Goal: Entertainment & Leisure: Consume media (video, audio)

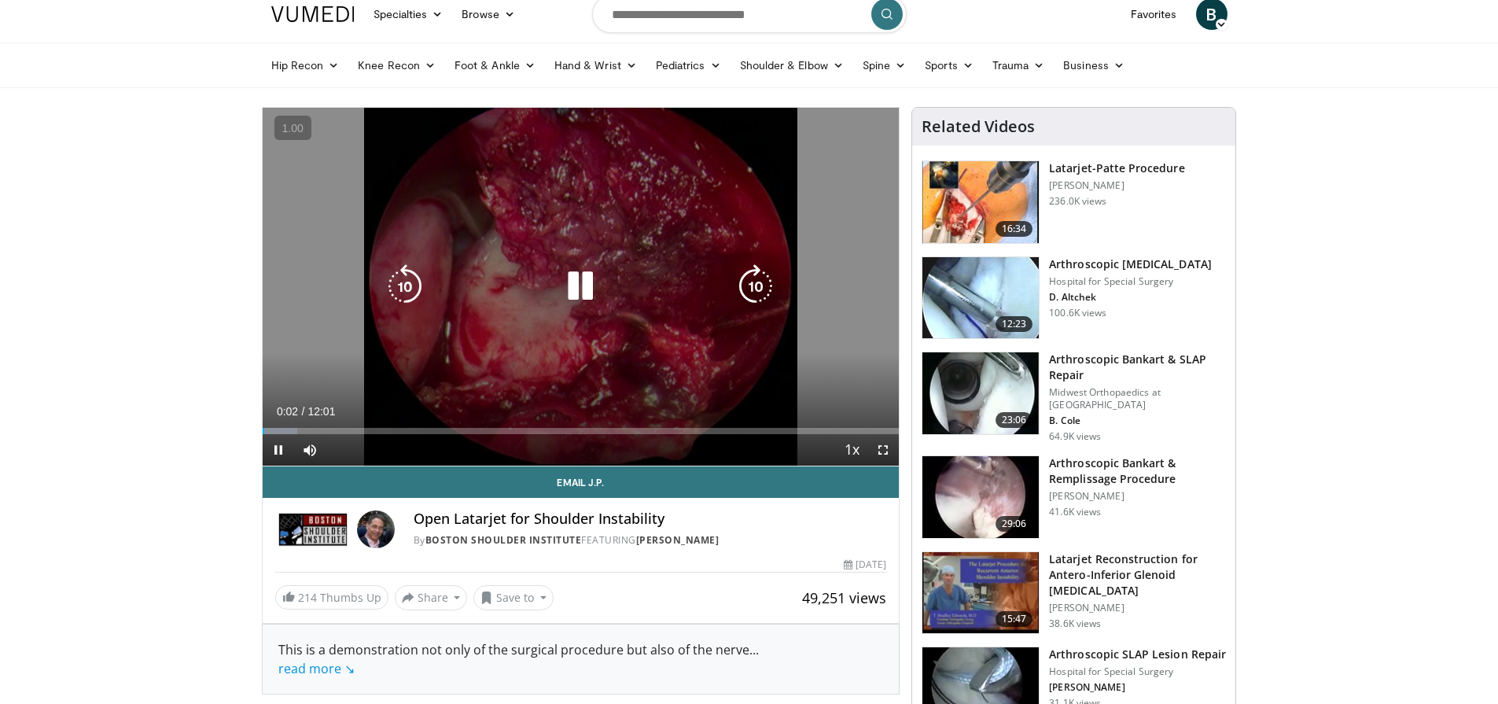
scroll to position [15, 0]
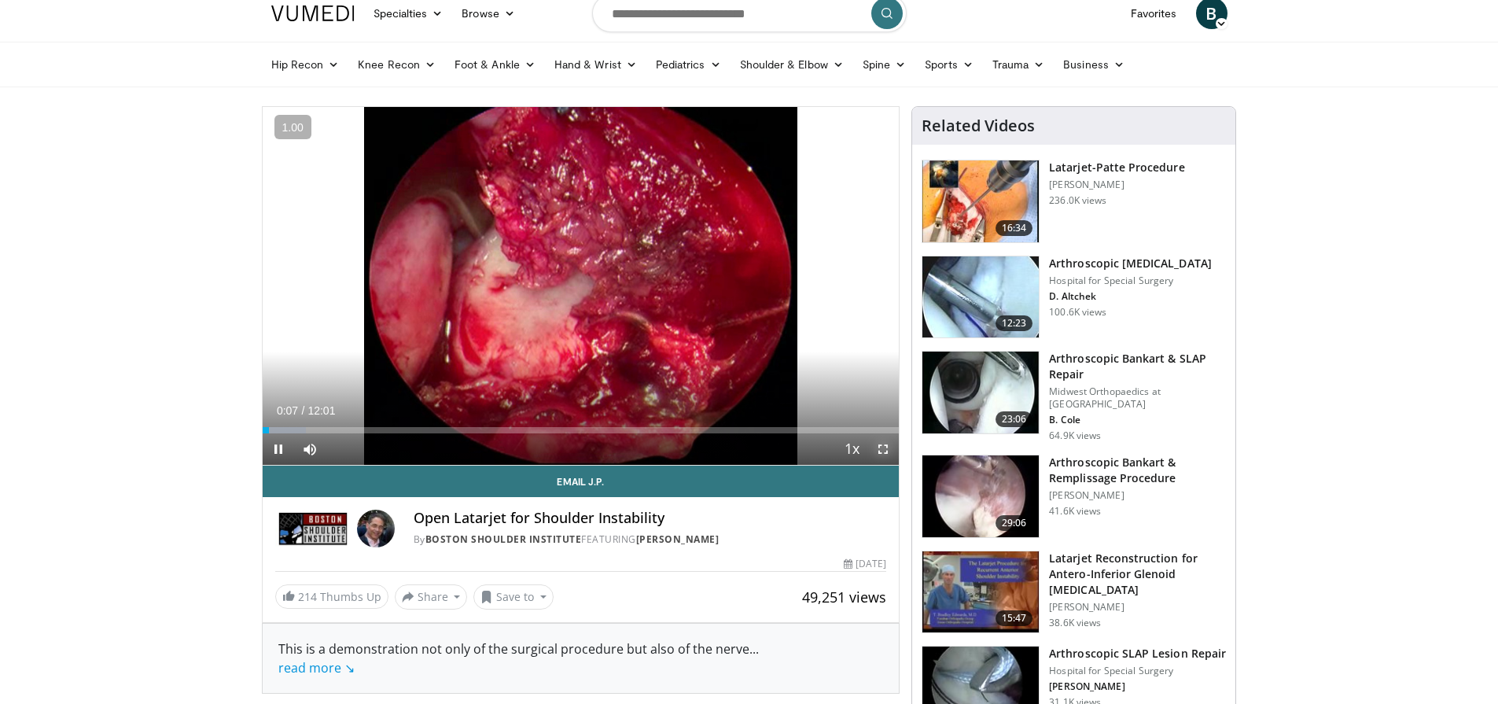
click at [883, 448] on span "Video Player" at bounding box center [882, 448] width 31 height 31
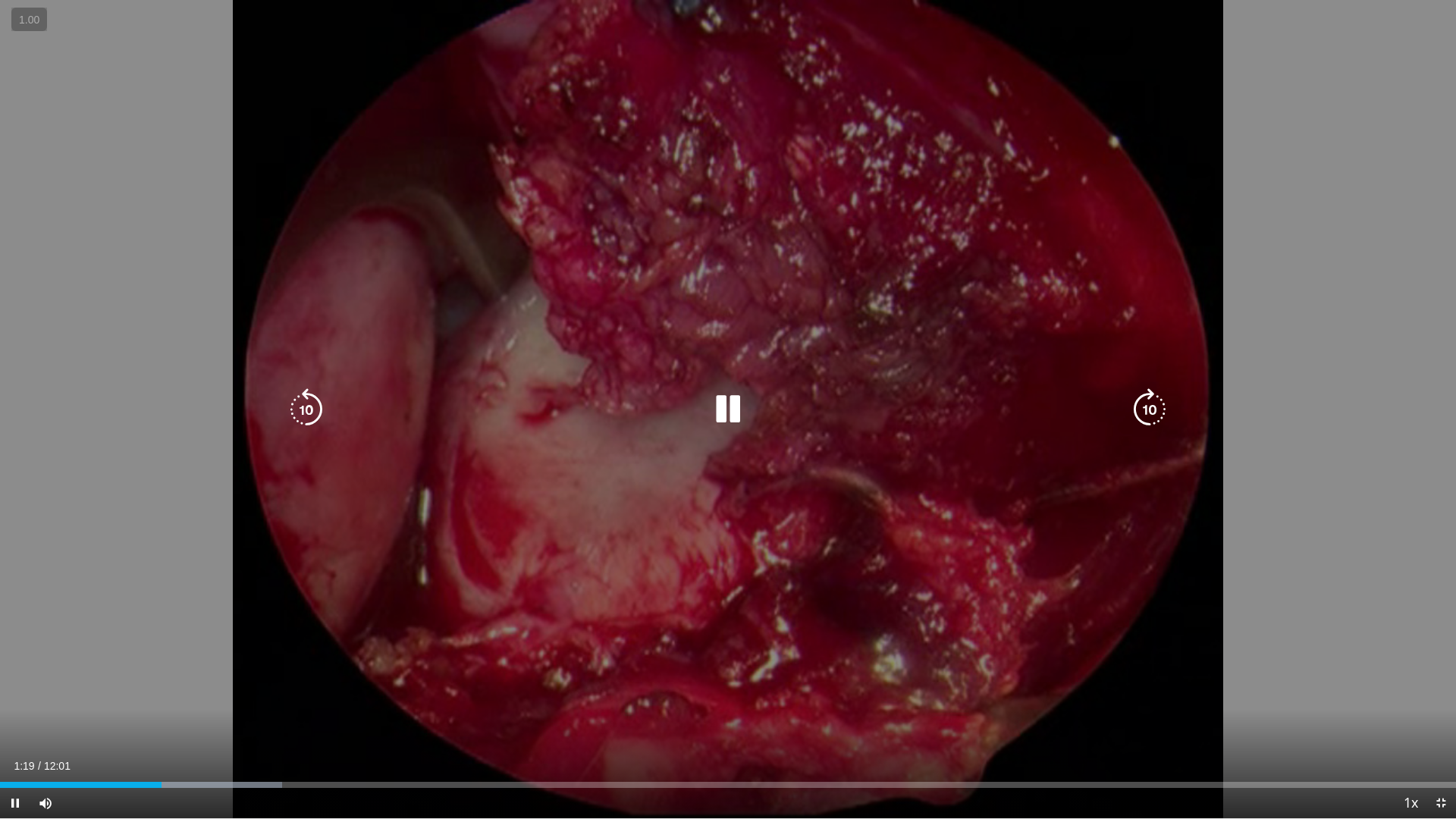
drag, startPoint x: 28, startPoint y: 774, endPoint x: 40, endPoint y: 778, distance: 12.6
click at [28, 678] on div "Loaded : 19.35% 01:19 00:15" at bounding box center [728, 780] width 1456 height 14
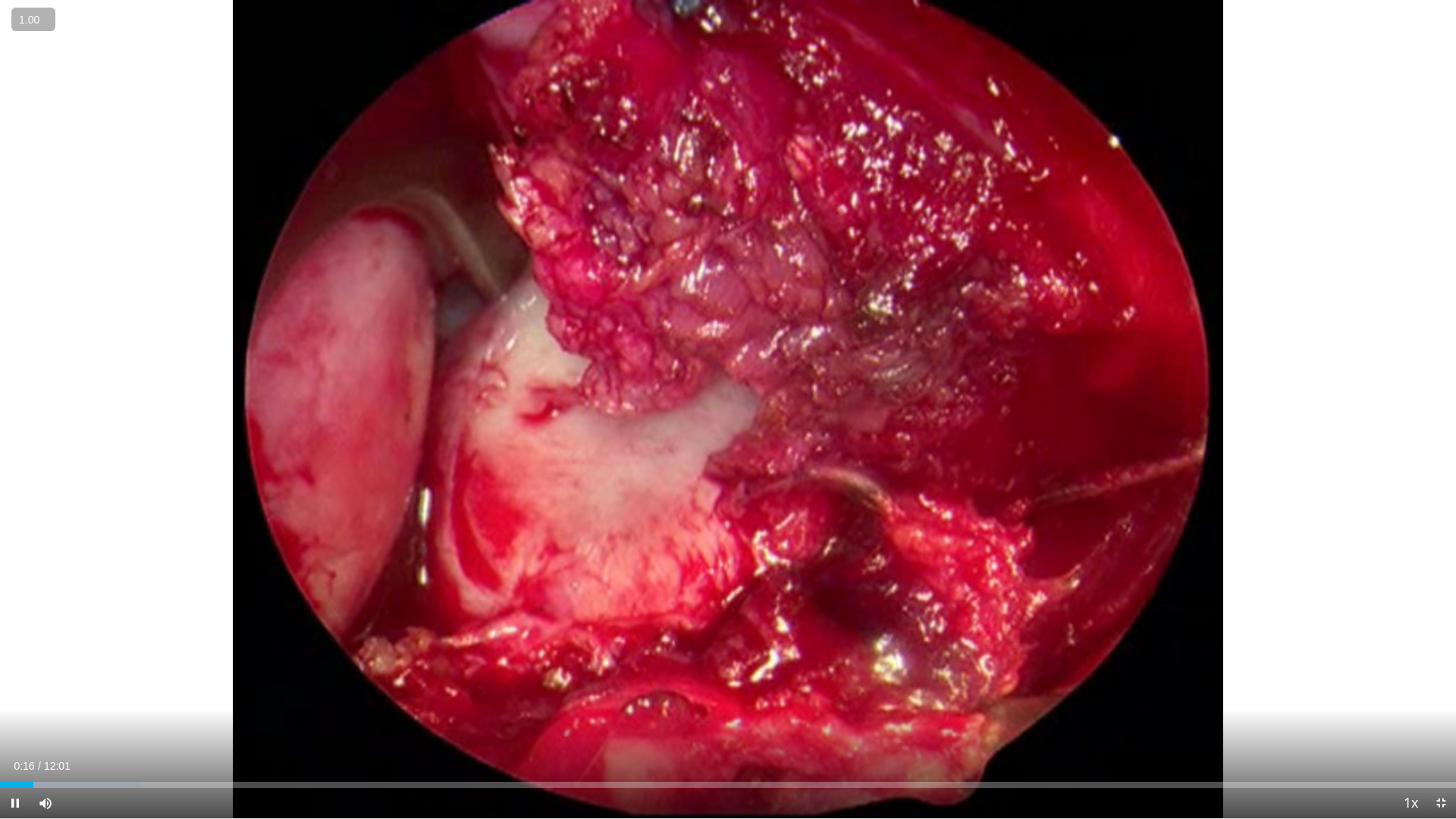
click at [0, 0] on button "+" at bounding box center [0, 0] width 0 height 0
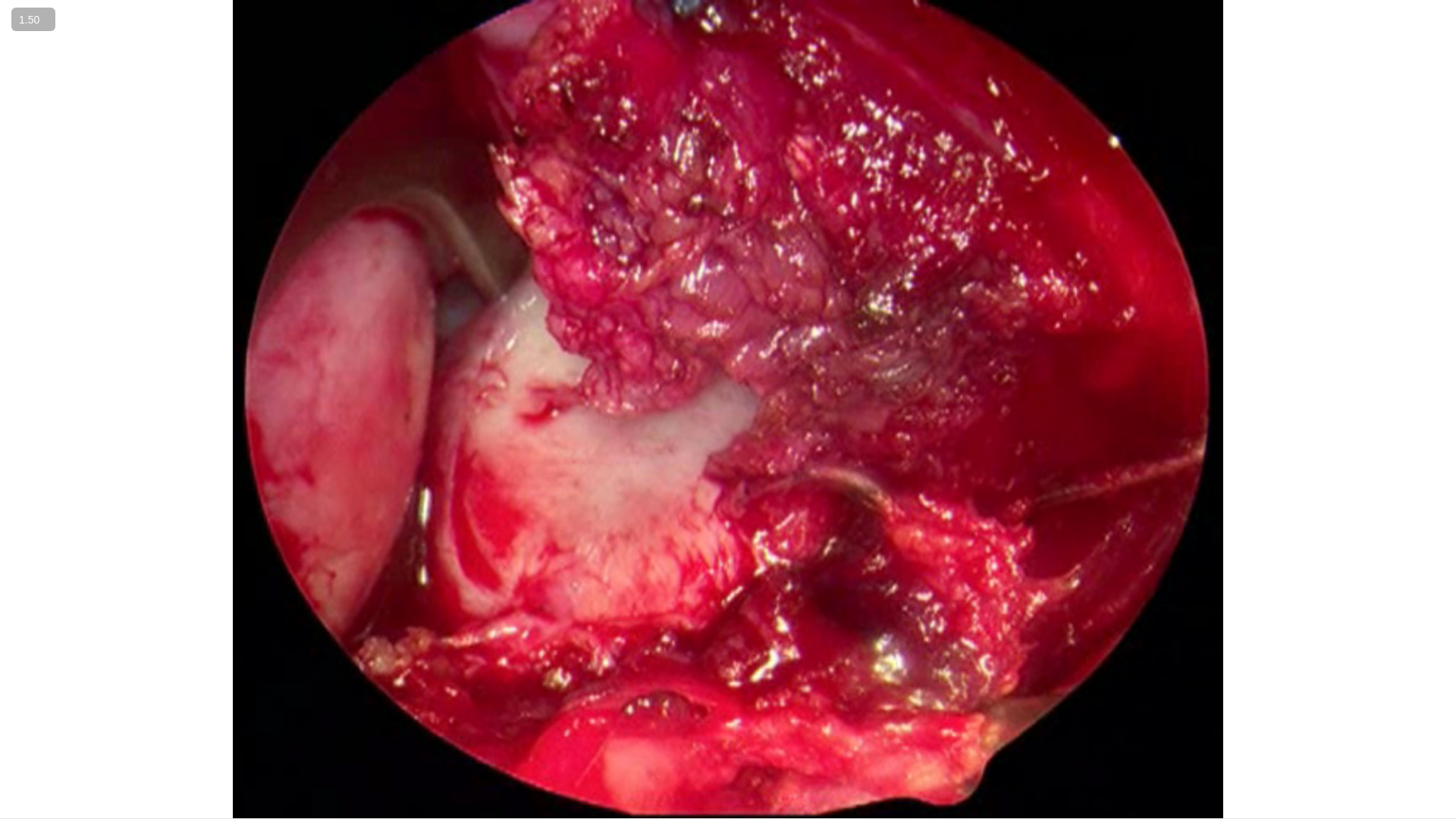
click at [0, 0] on button "−" at bounding box center [0, 0] width 0 height 0
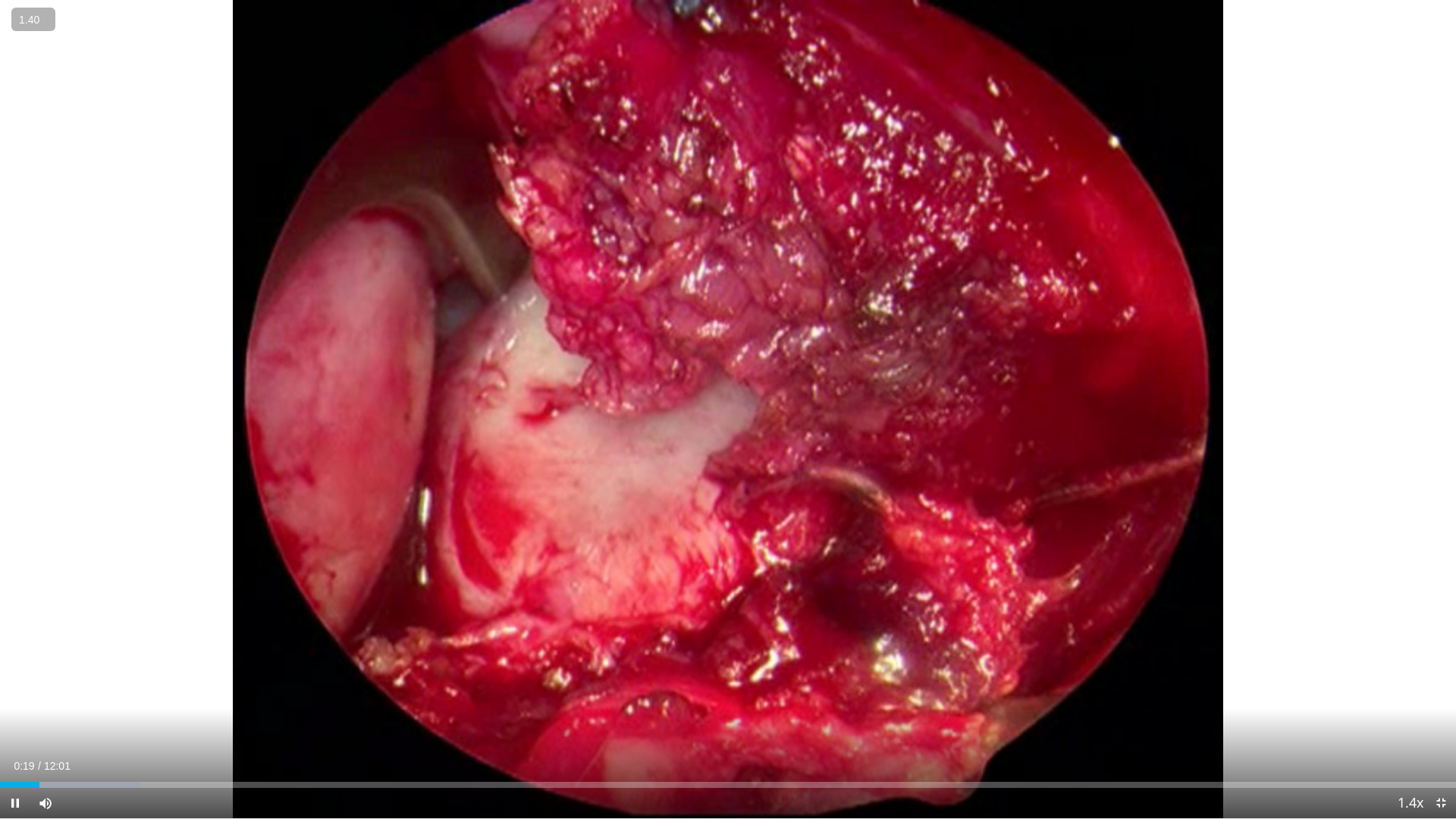
click at [0, 0] on button "−" at bounding box center [0, 0] width 0 height 0
click at [0, 0] on button "+" at bounding box center [0, 0] width 0 height 0
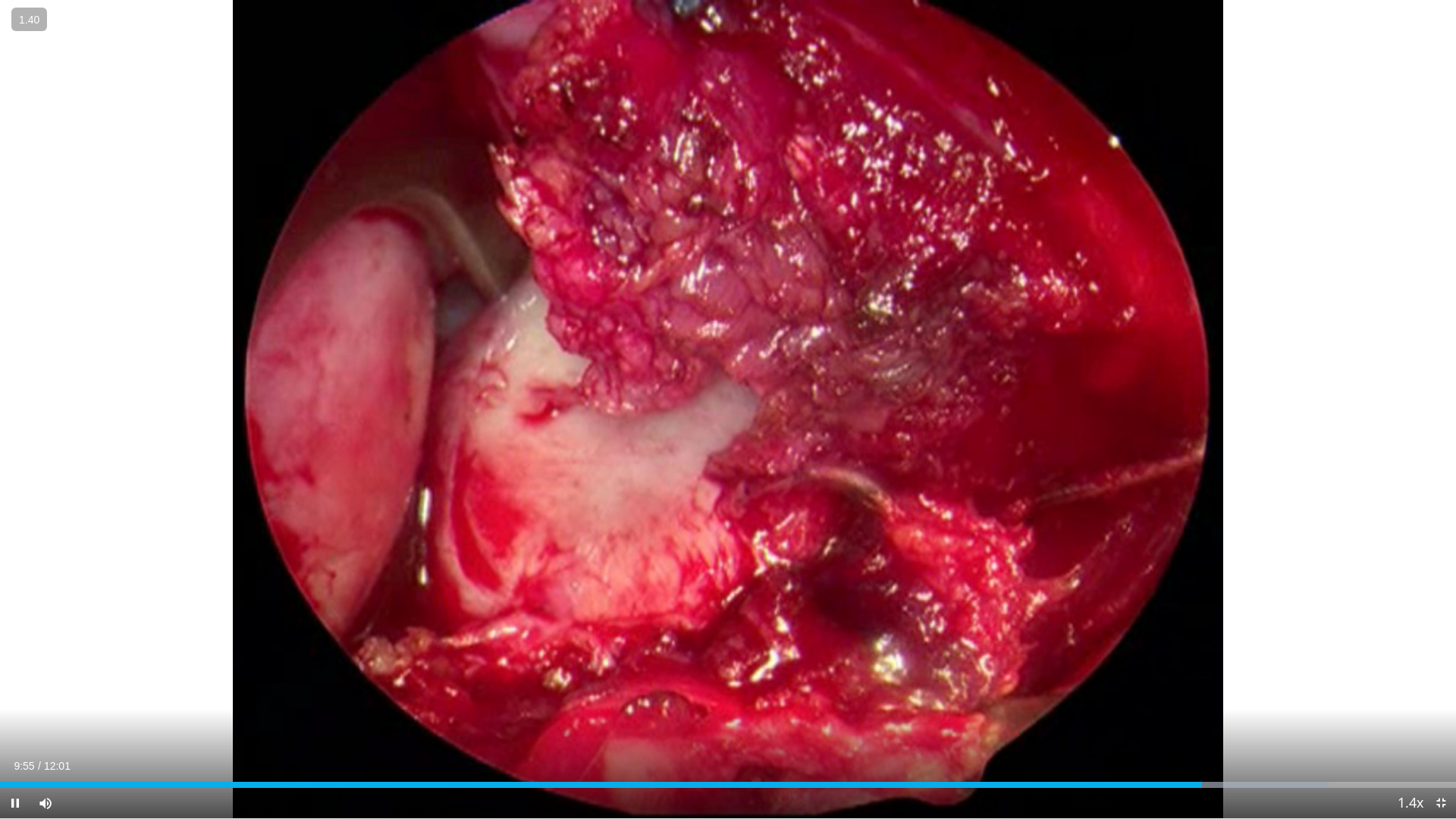
click at [971, 678] on div "Current Time 9:55 / Duration 12:01 Pause Skip Backward Skip Forward Mute Loaded…" at bounding box center [728, 803] width 1456 height 30
click at [928, 678] on div "Progress Bar" at bounding box center [929, 785] width 2 height 6
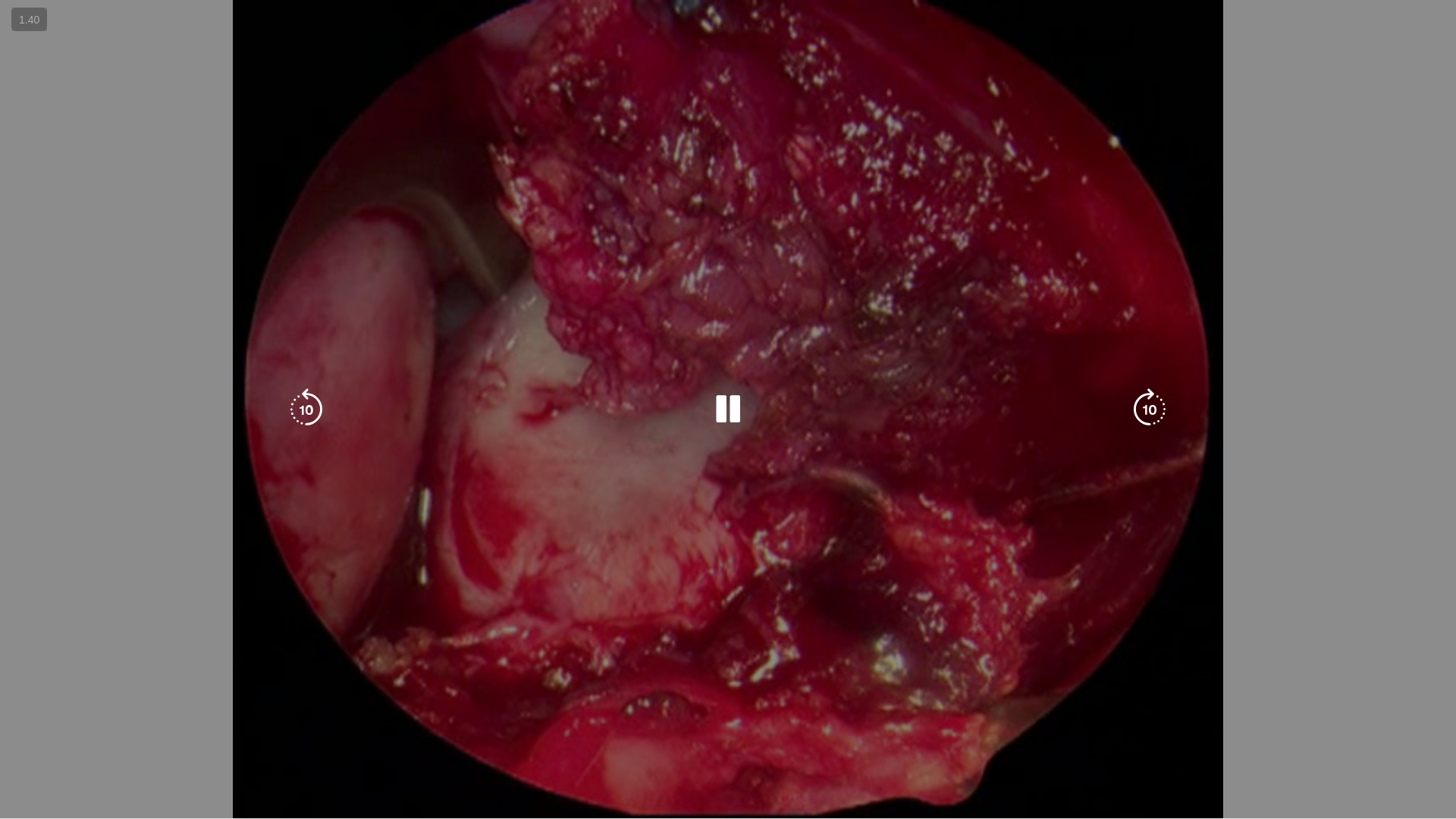
click at [833, 678] on video-js "**********" at bounding box center [728, 409] width 1456 height 819
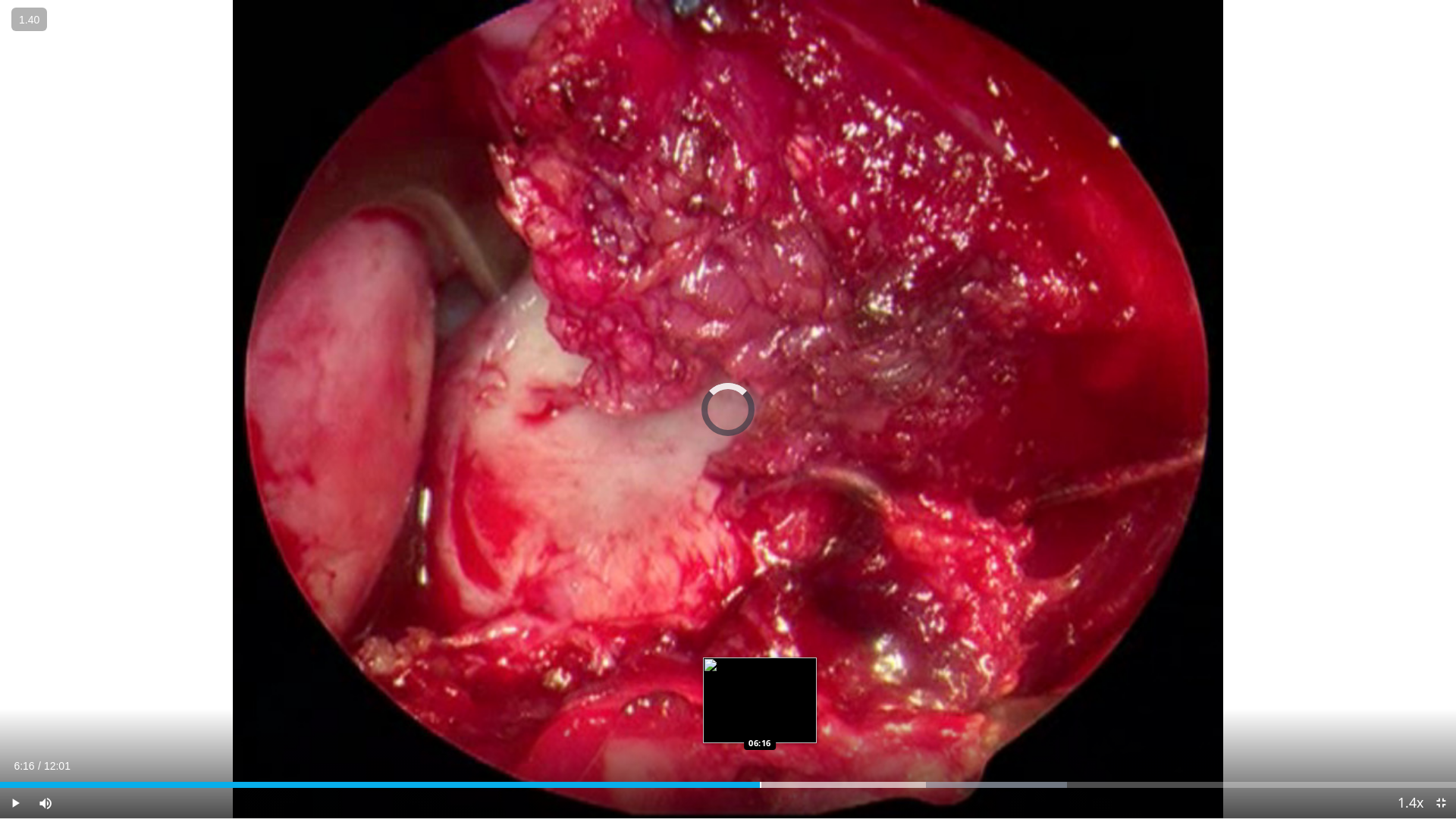
click at [760, 678] on div "Progress Bar" at bounding box center [761, 785] width 2 height 6
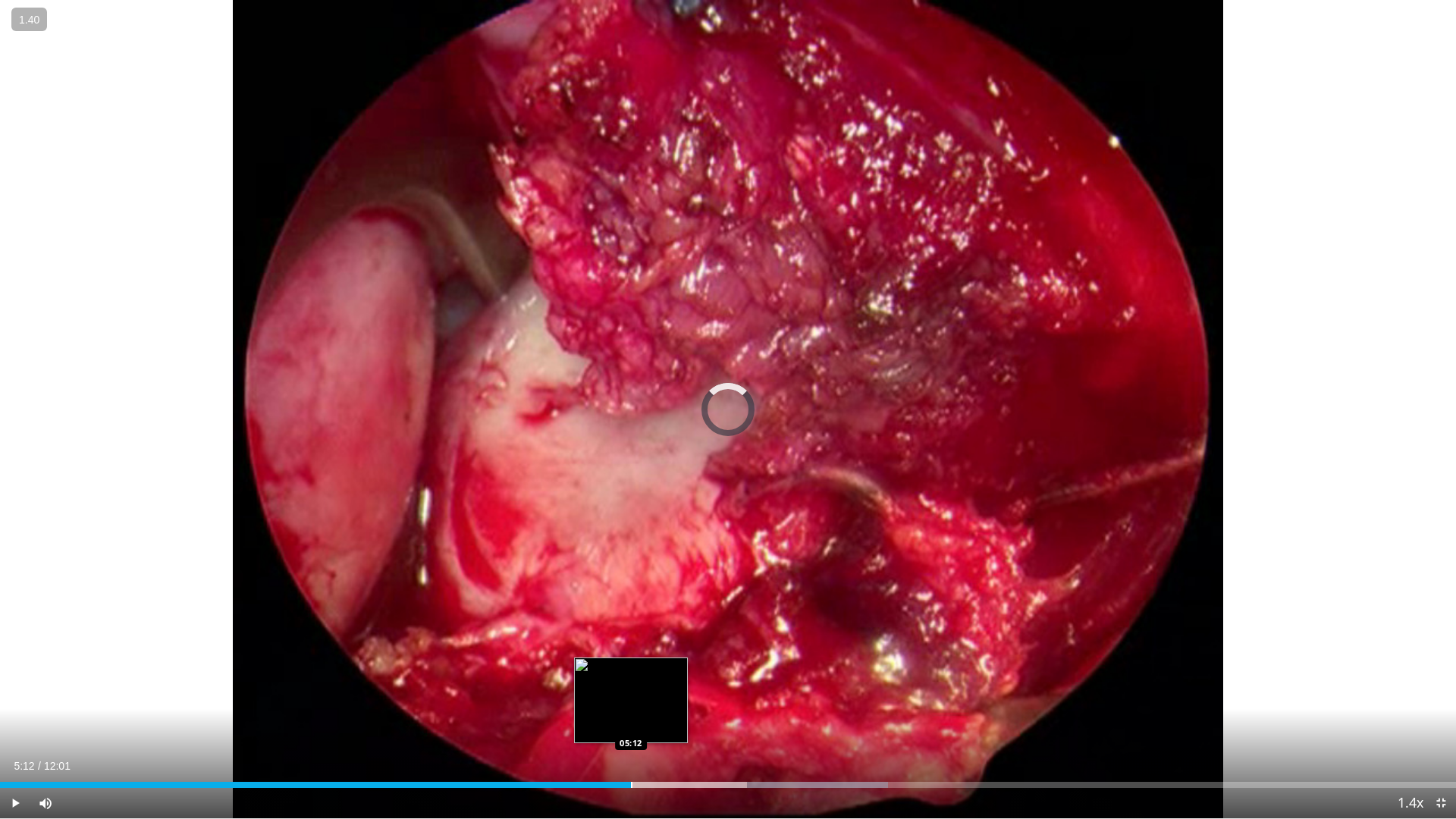
click at [631, 678] on div "Progress Bar" at bounding box center [632, 785] width 2 height 6
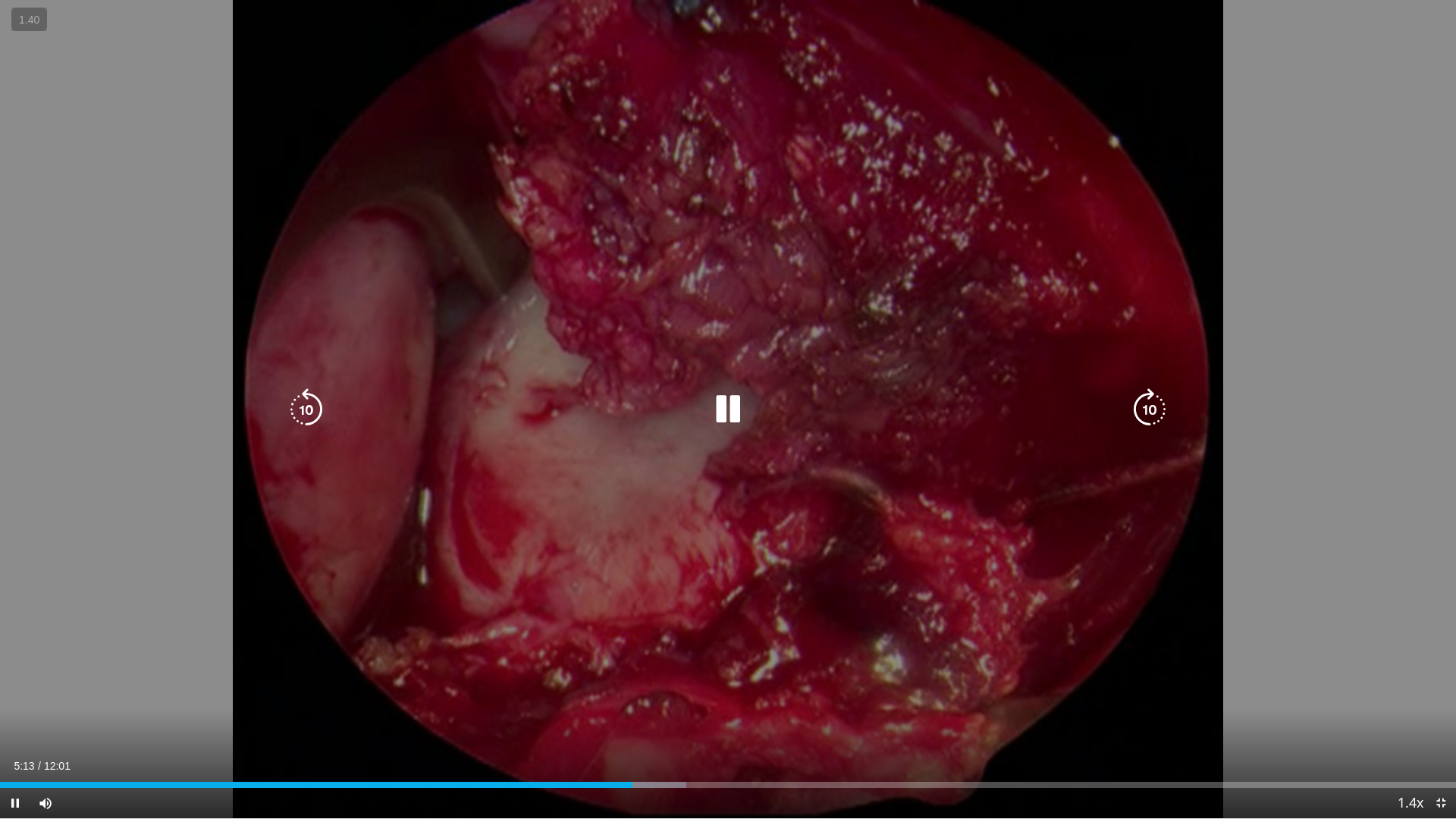
click at [621, 534] on div "10 seconds Tap to unmute" at bounding box center [728, 409] width 1456 height 819
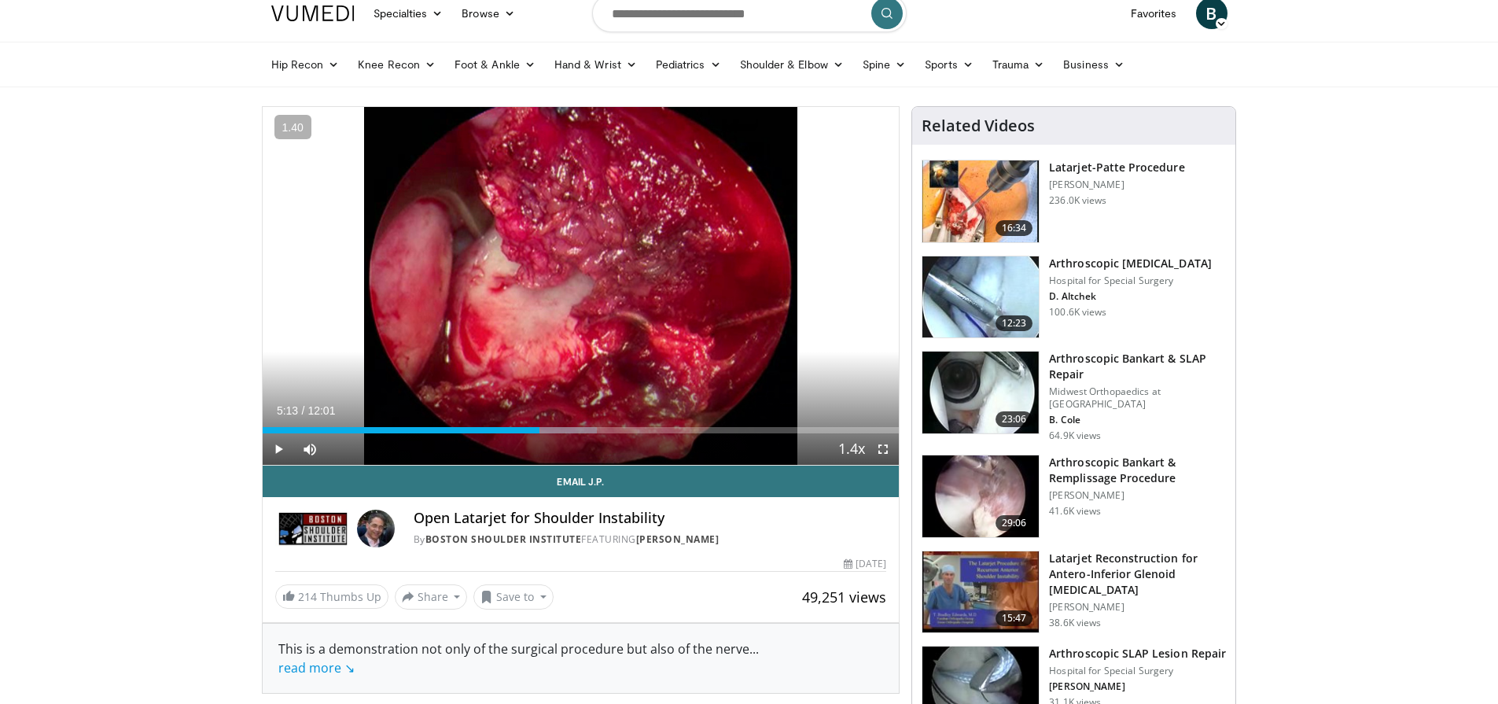
click at [967, 171] on img at bounding box center [981, 201] width 116 height 82
drag, startPoint x: 1236, startPoint y: 283, endPoint x: 1214, endPoint y: 285, distance: 22.9
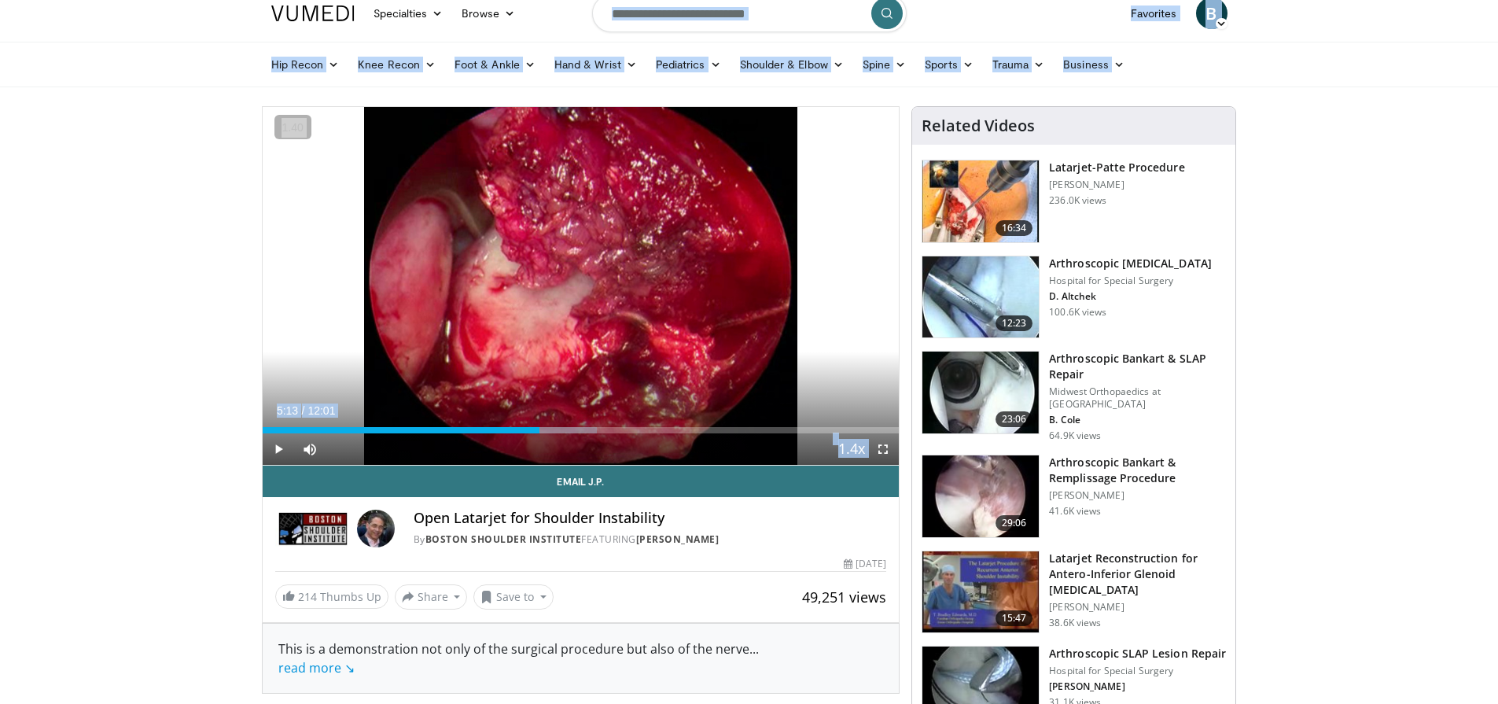
scroll to position [0, 0]
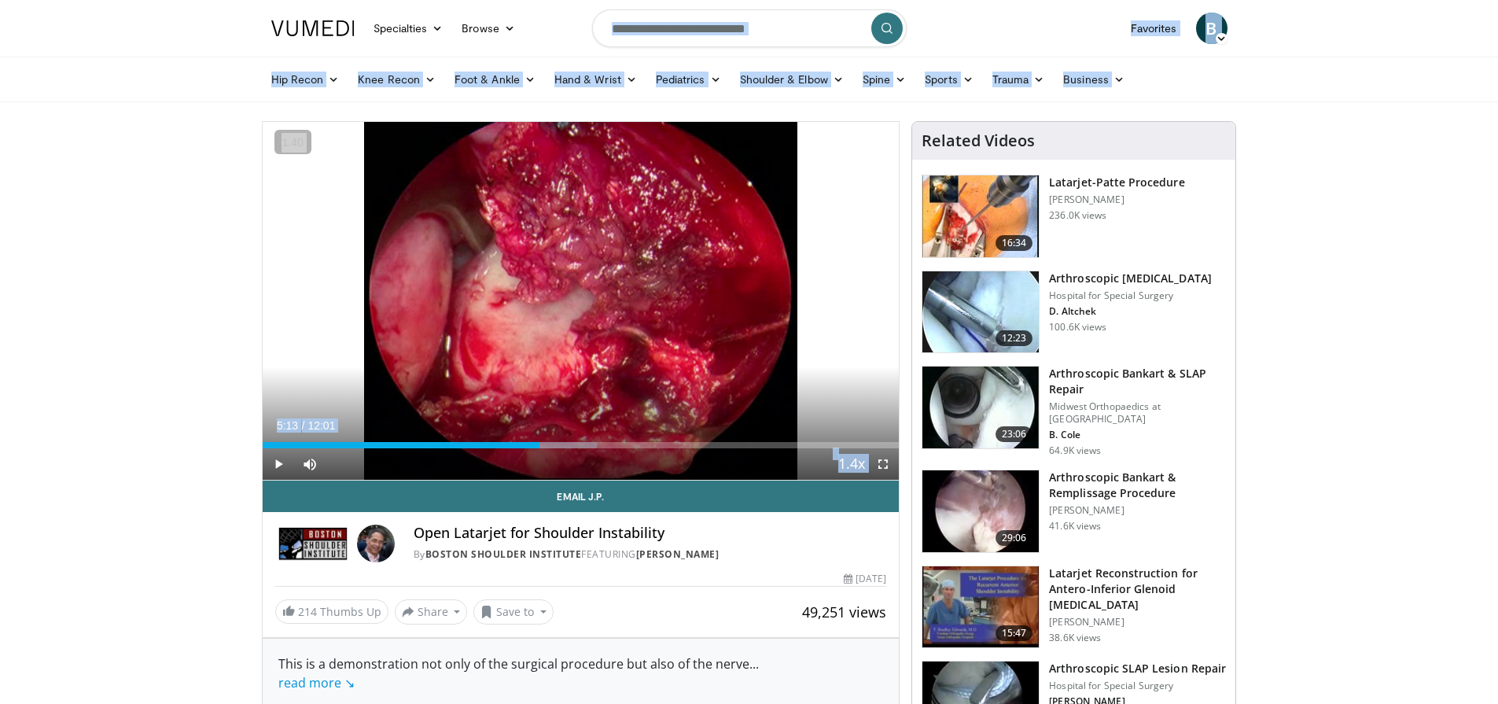
drag, startPoint x: 814, startPoint y: 341, endPoint x: 979, endPoint y: -87, distance: 458.6
click at [979, 0] on html "Specialties Adult & Family Medicine Allergy, [MEDICAL_DATA], Immunology Anesthe…" at bounding box center [749, 352] width 1498 height 704
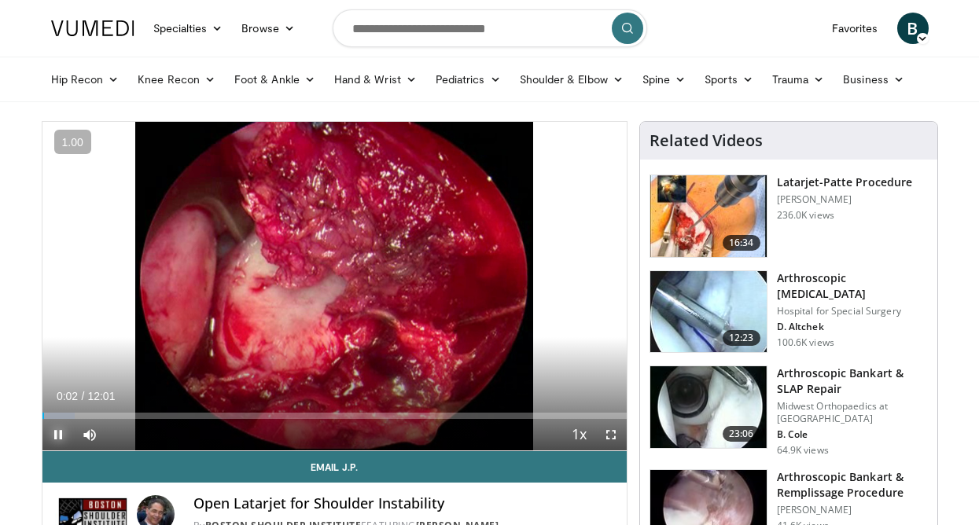
click at [54, 437] on span "Video Player" at bounding box center [57, 434] width 31 height 31
